Goal: Complete application form: Complete application form

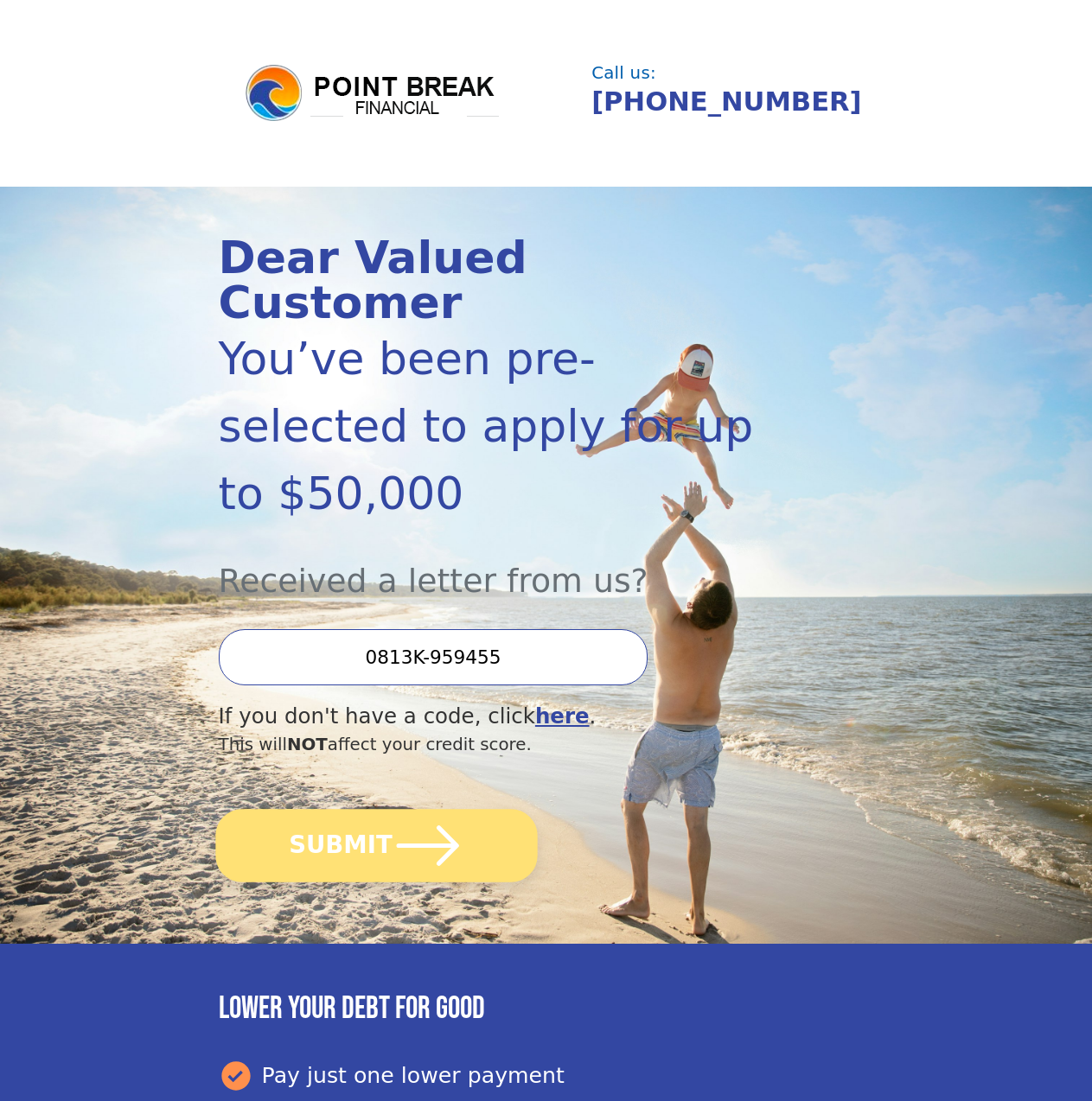
click at [410, 825] on icon "submit" at bounding box center [428, 845] width 63 height 40
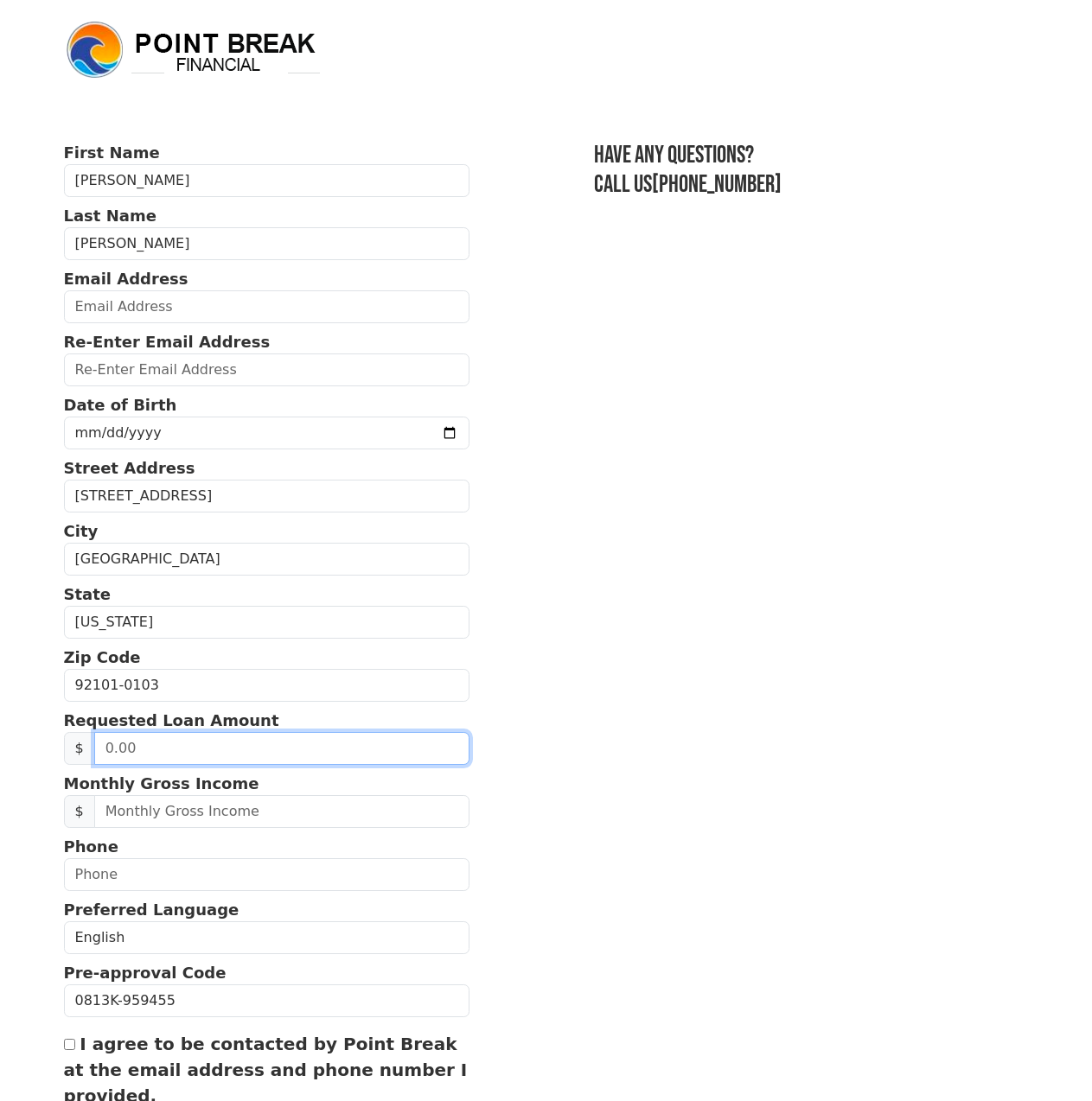
click at [362, 745] on input "text" at bounding box center [281, 749] width 375 height 33
type input "20,000.00"
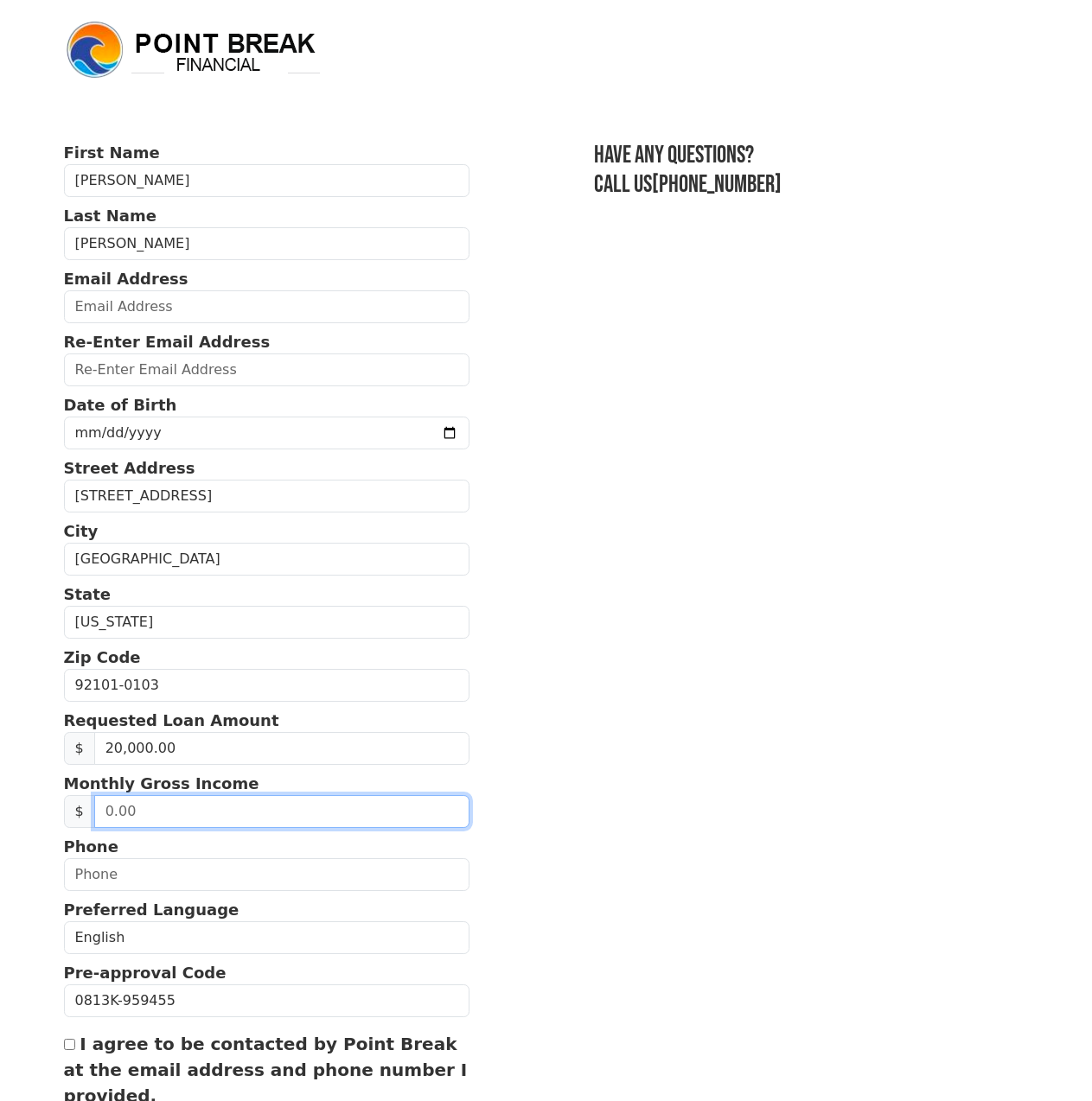
click at [282, 818] on input "text" at bounding box center [281, 812] width 375 height 33
type input "2,100.00"
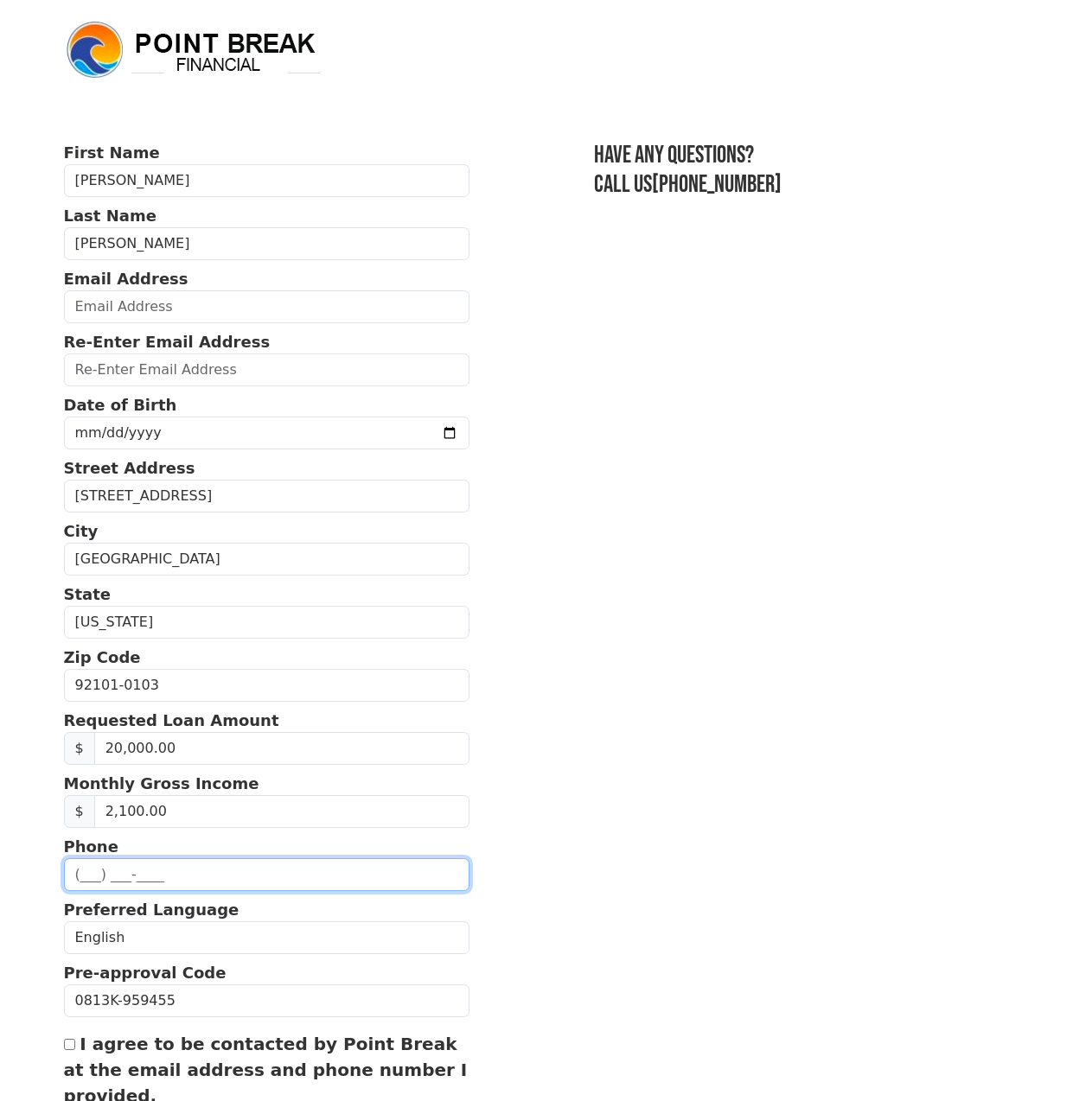
click at [228, 889] on input "text" at bounding box center [267, 875] width 406 height 33
type input "[PHONE_NUMBER]"
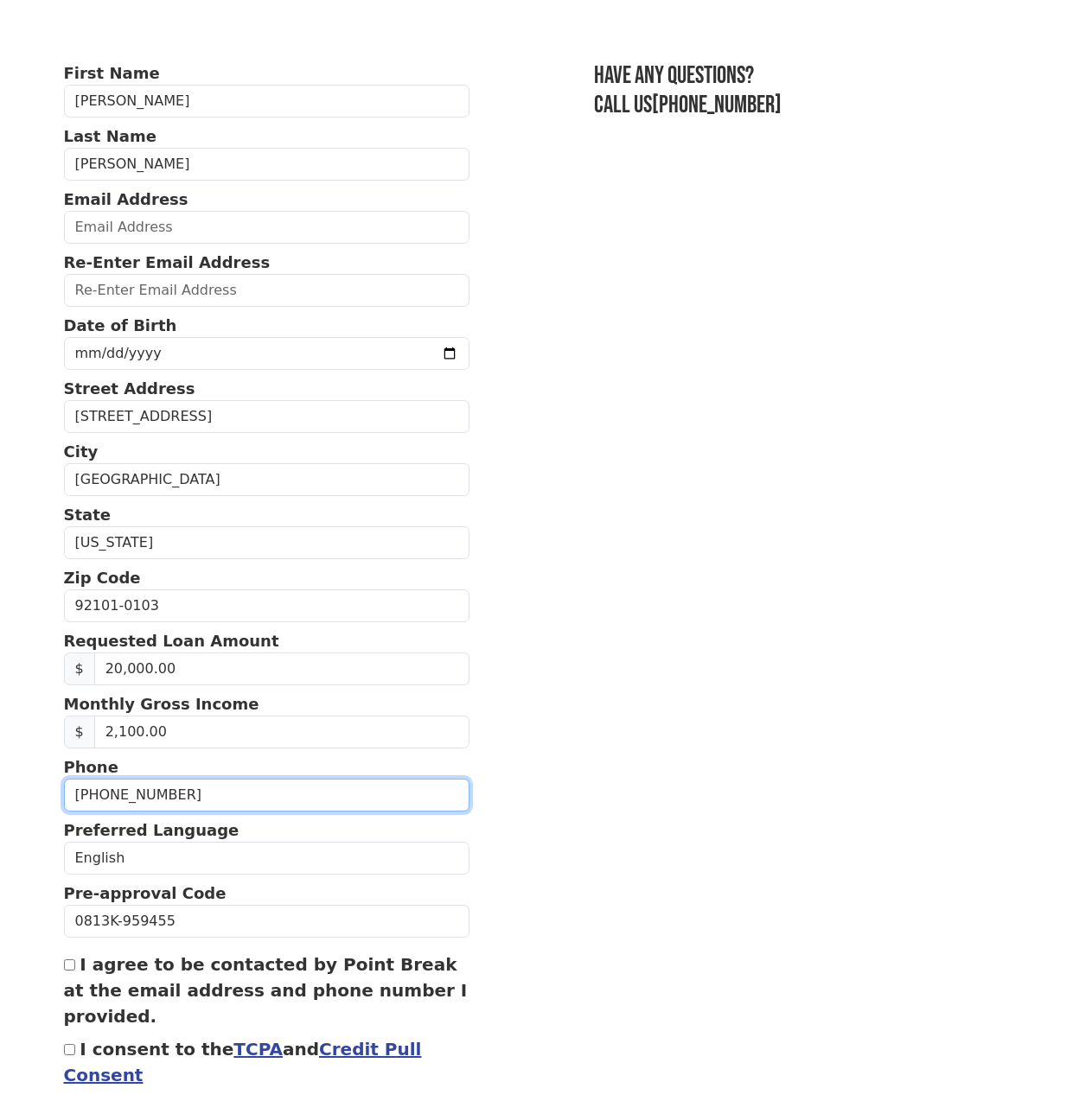
scroll to position [86, 0]
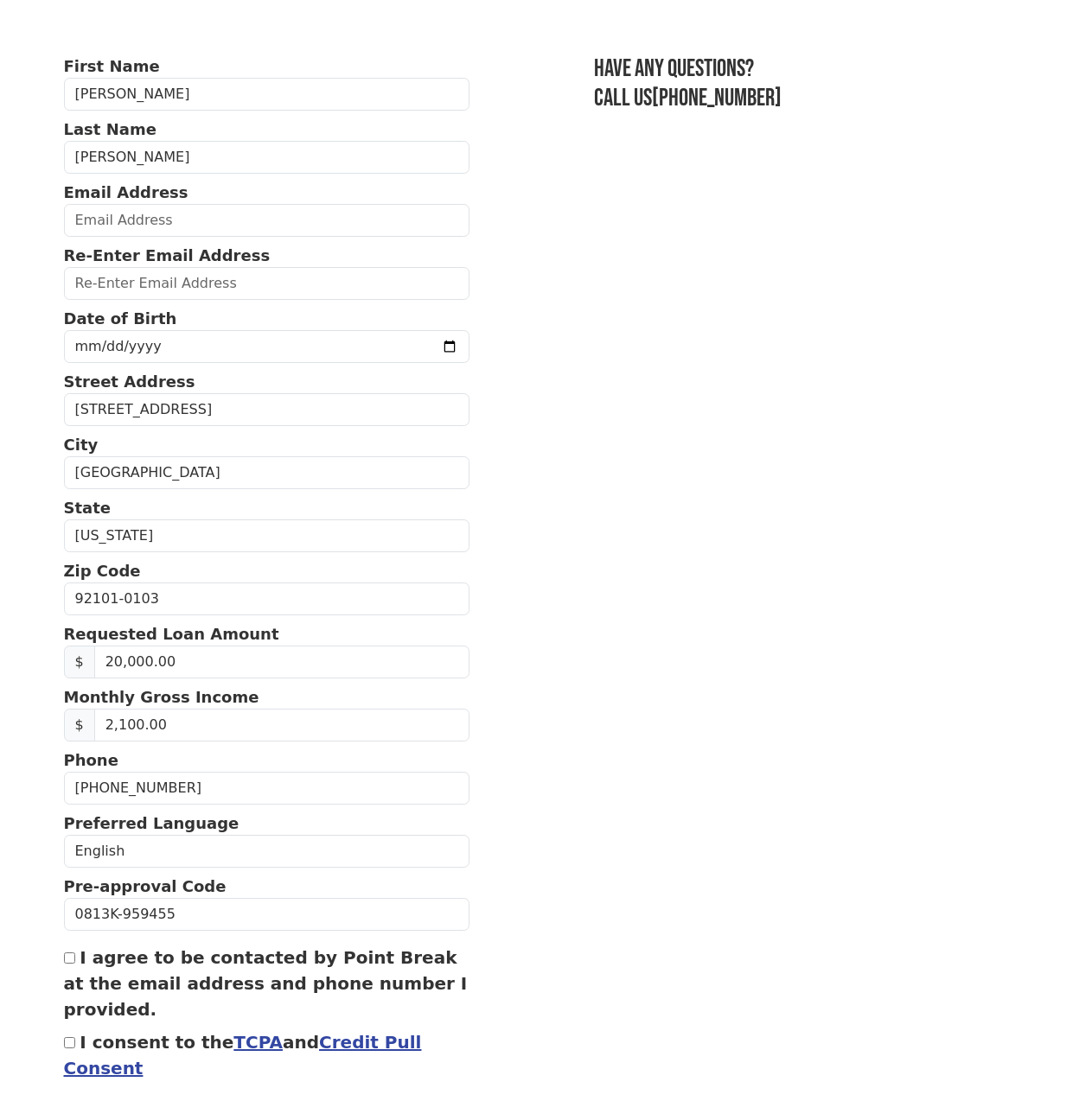
click at [71, 1044] on input "I consent to the TCPA and Credit Pull Consent" at bounding box center [70, 1043] width 11 height 11
checkbox input "true"
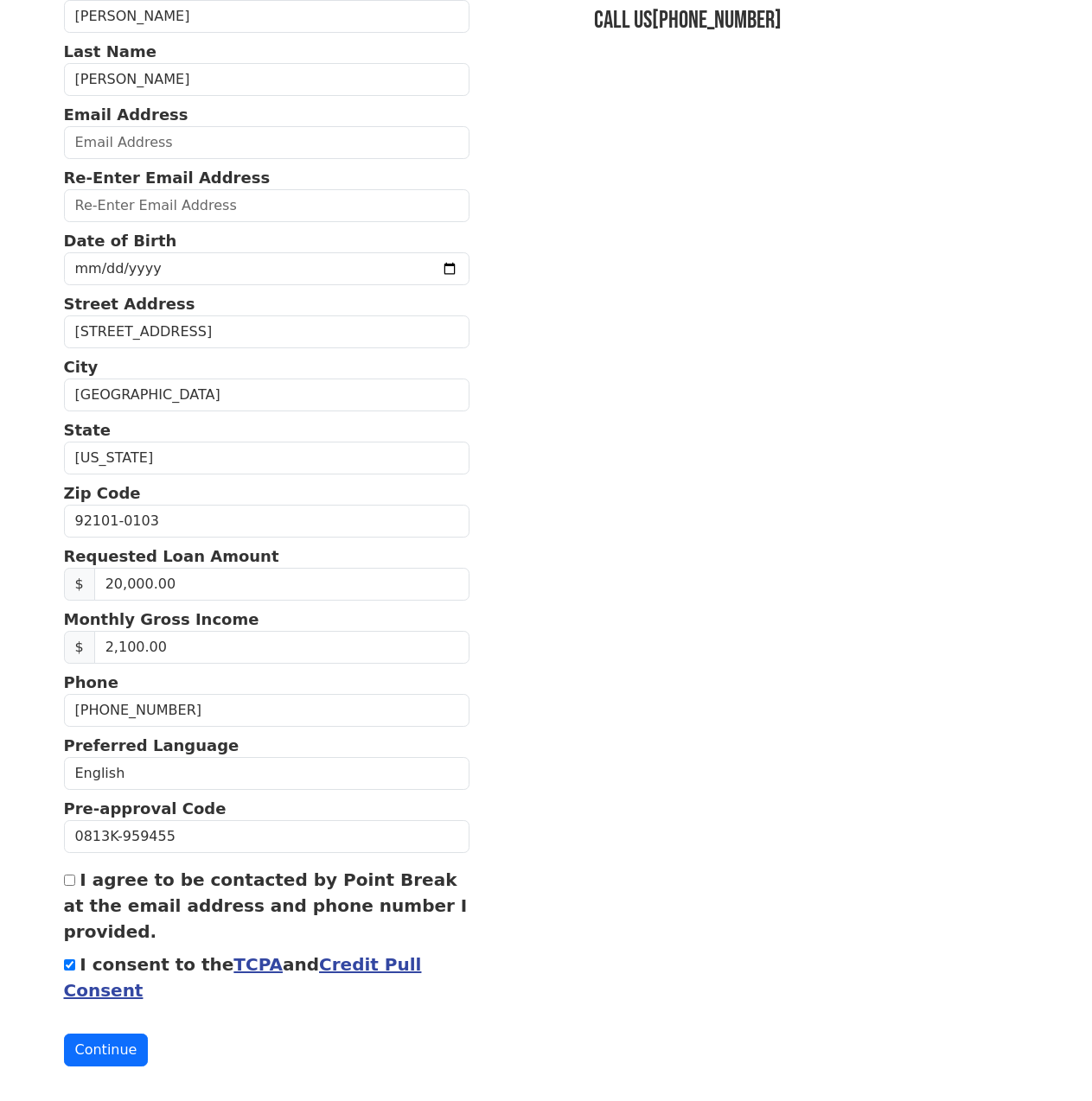
scroll to position [177, 0]
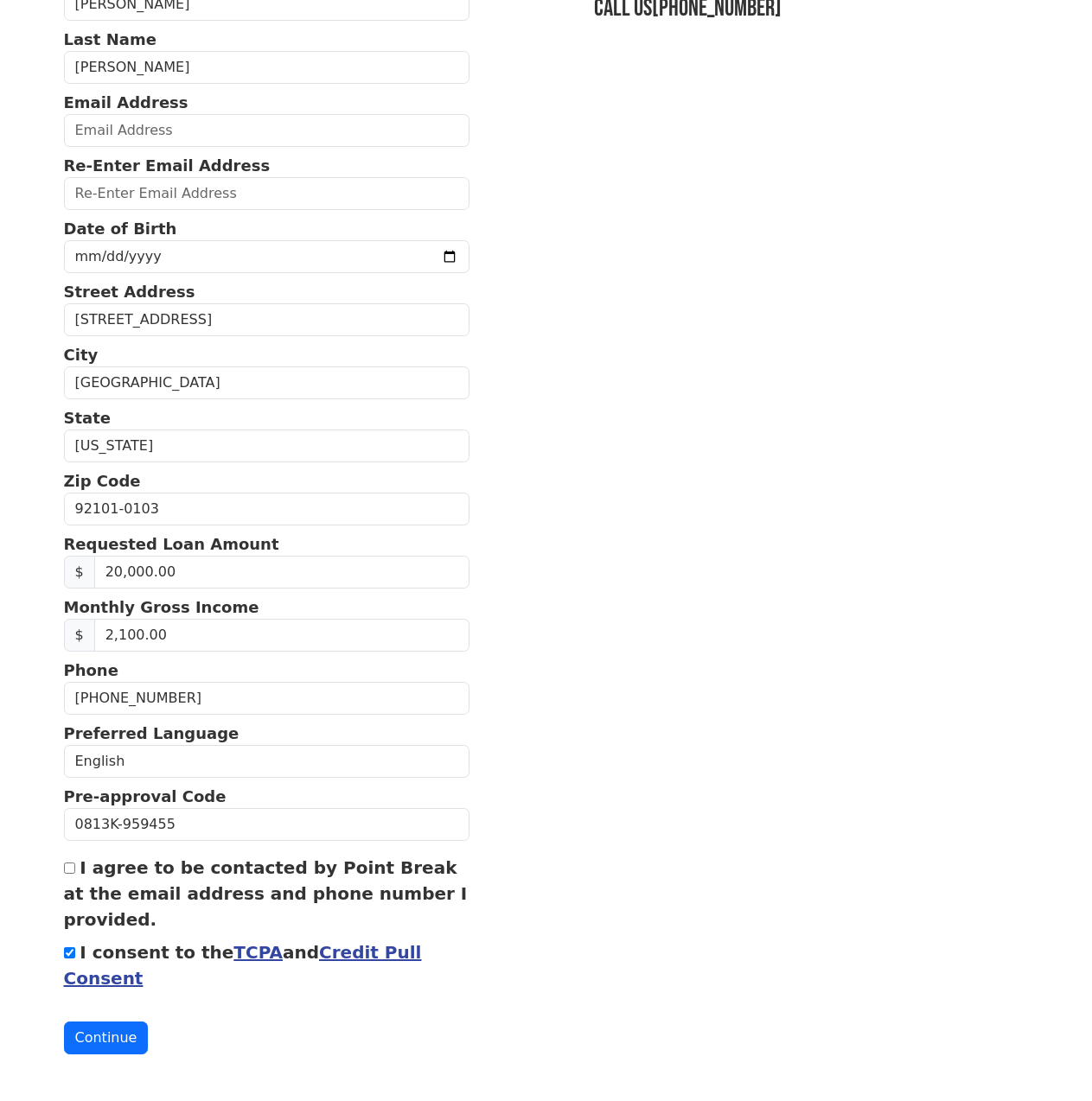
click at [71, 873] on input "I agree to be contacted by Point Break at the email address and phone number I …" at bounding box center [70, 868] width 11 height 11
checkbox input "true"
click at [122, 1040] on button "Continue" at bounding box center [106, 1038] width 84 height 33
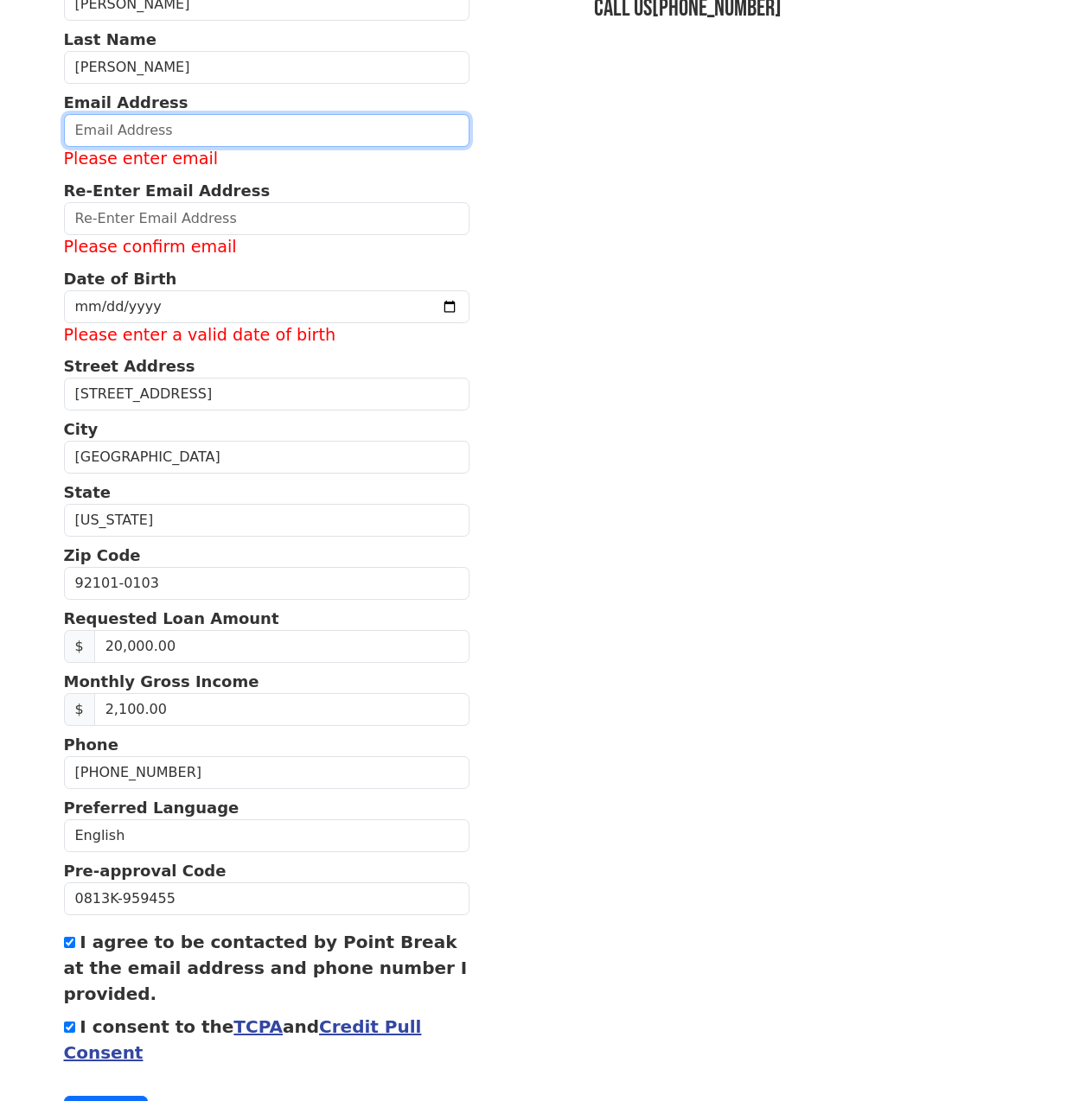
click at [150, 139] on input "email" at bounding box center [267, 130] width 406 height 33
click at [209, 128] on input "email" at bounding box center [267, 130] width 406 height 33
type input "[EMAIL_ADDRESS][PERSON_NAME][DOMAIN_NAME]"
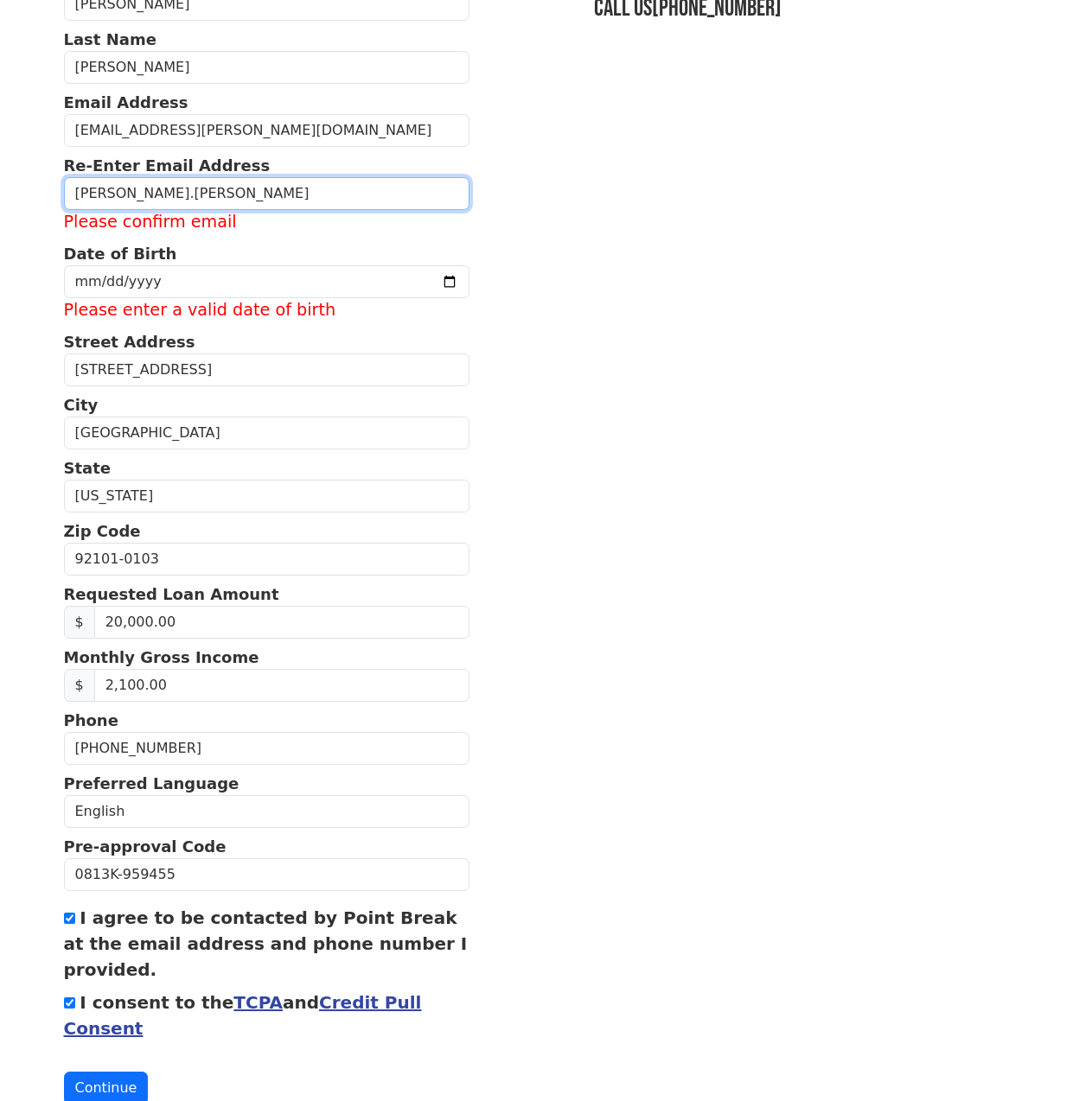
type input "[EMAIL_ADDRESS][PERSON_NAME][DOMAIN_NAME]"
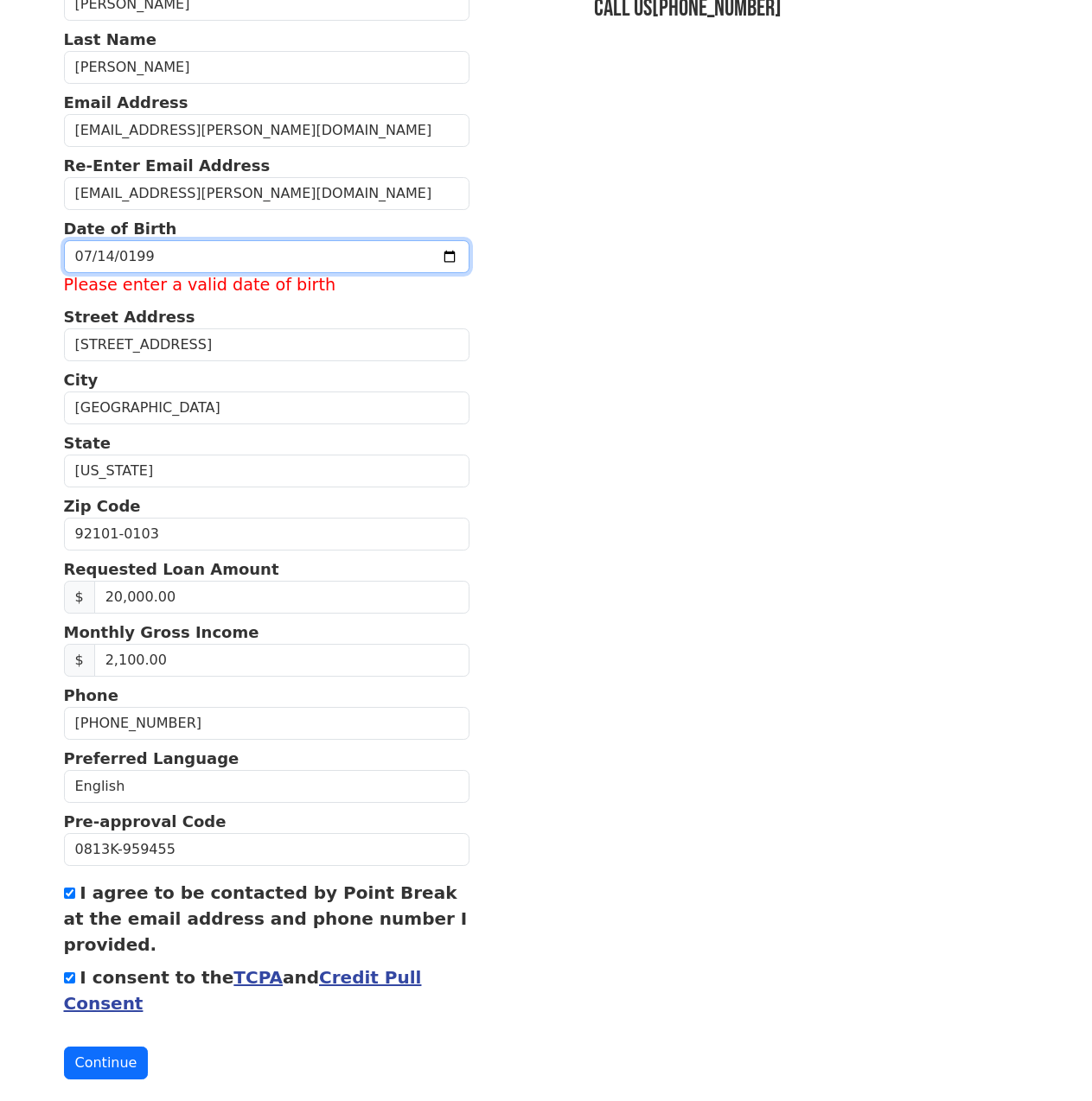
type input "[DATE]"
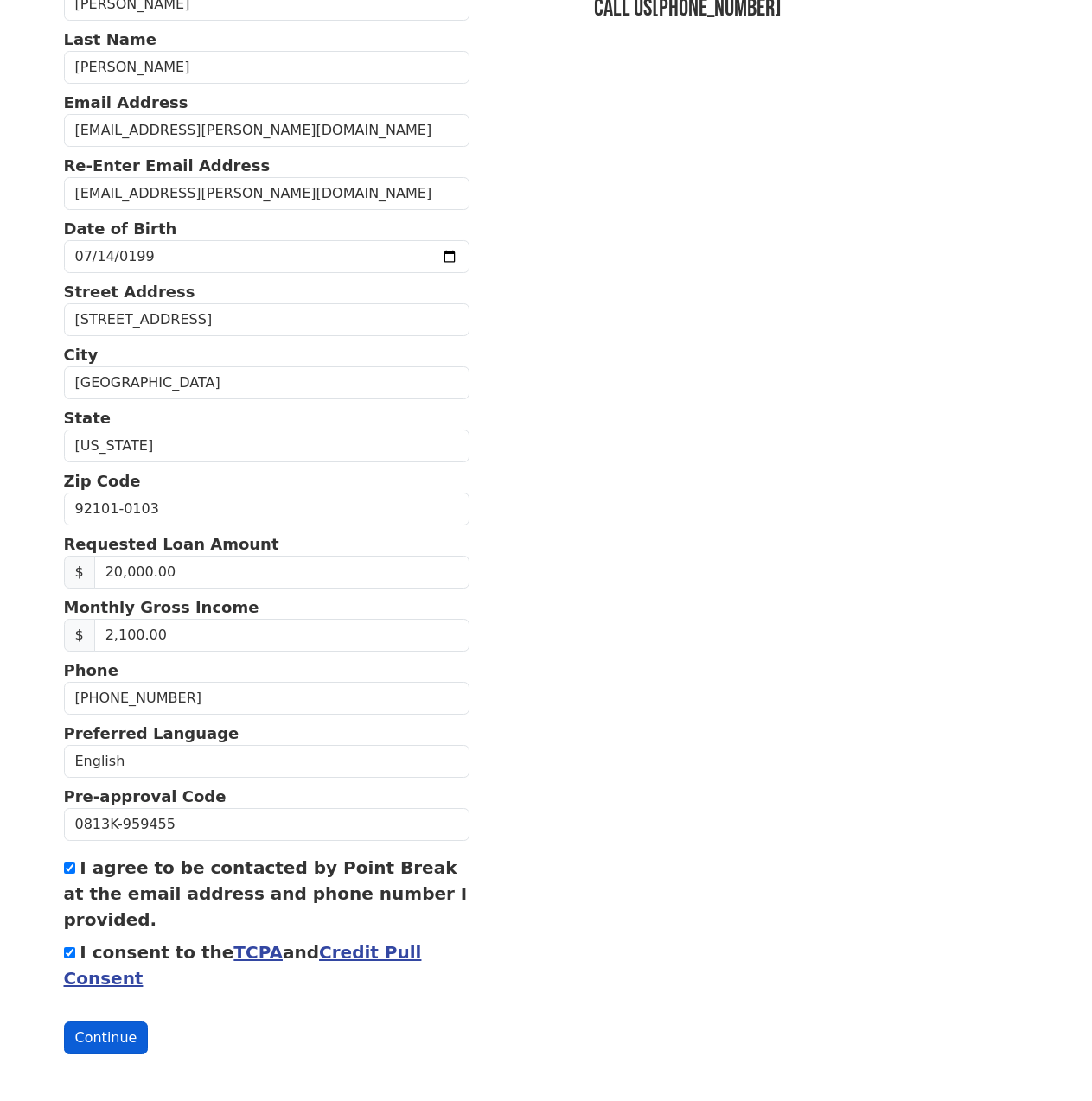
click at [114, 1036] on button "Continue" at bounding box center [106, 1038] width 84 height 33
